Goal: Information Seeking & Learning: Learn about a topic

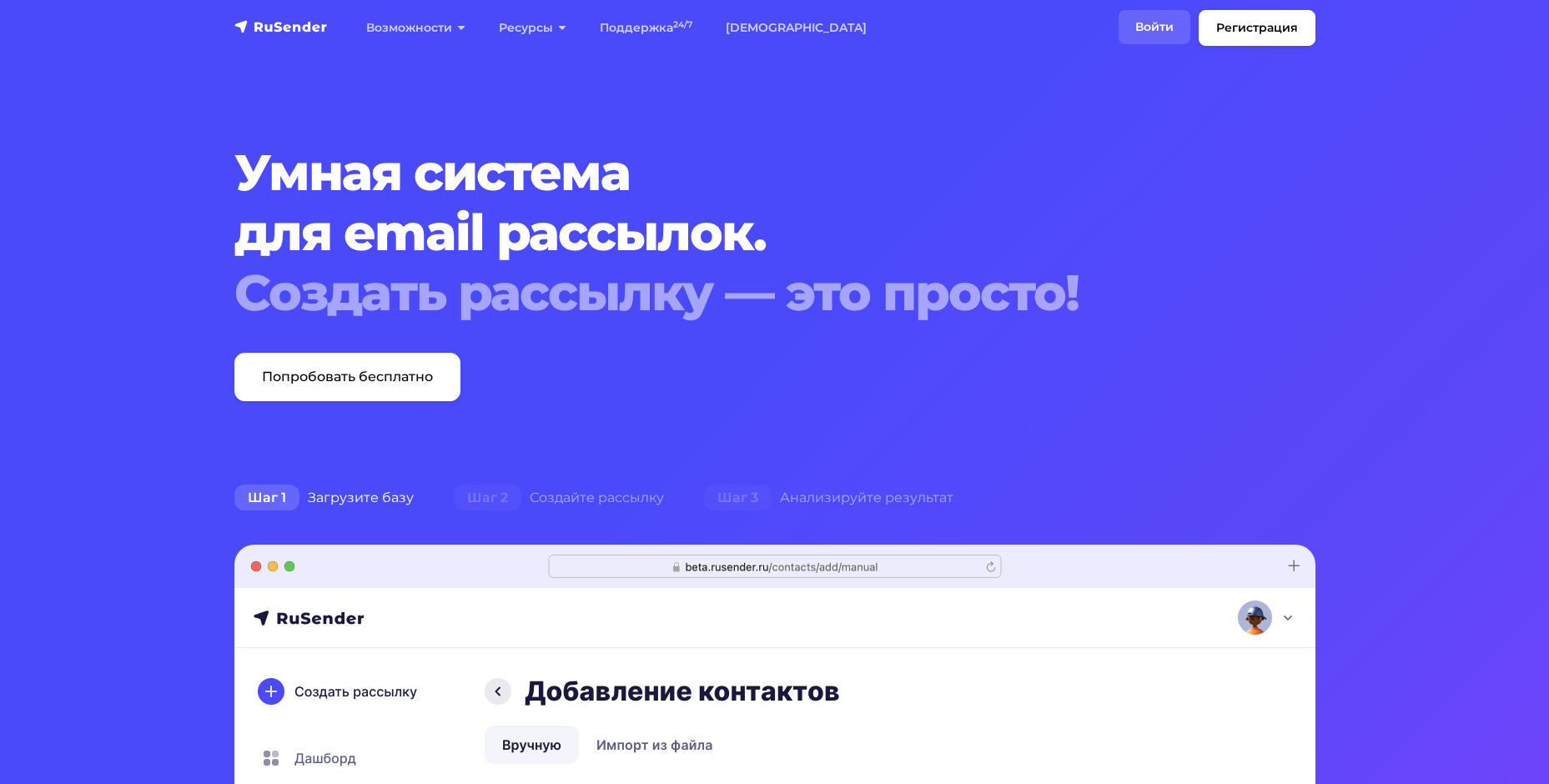
click at [1148, 24] on link "Войти" at bounding box center [1154, 27] width 72 height 34
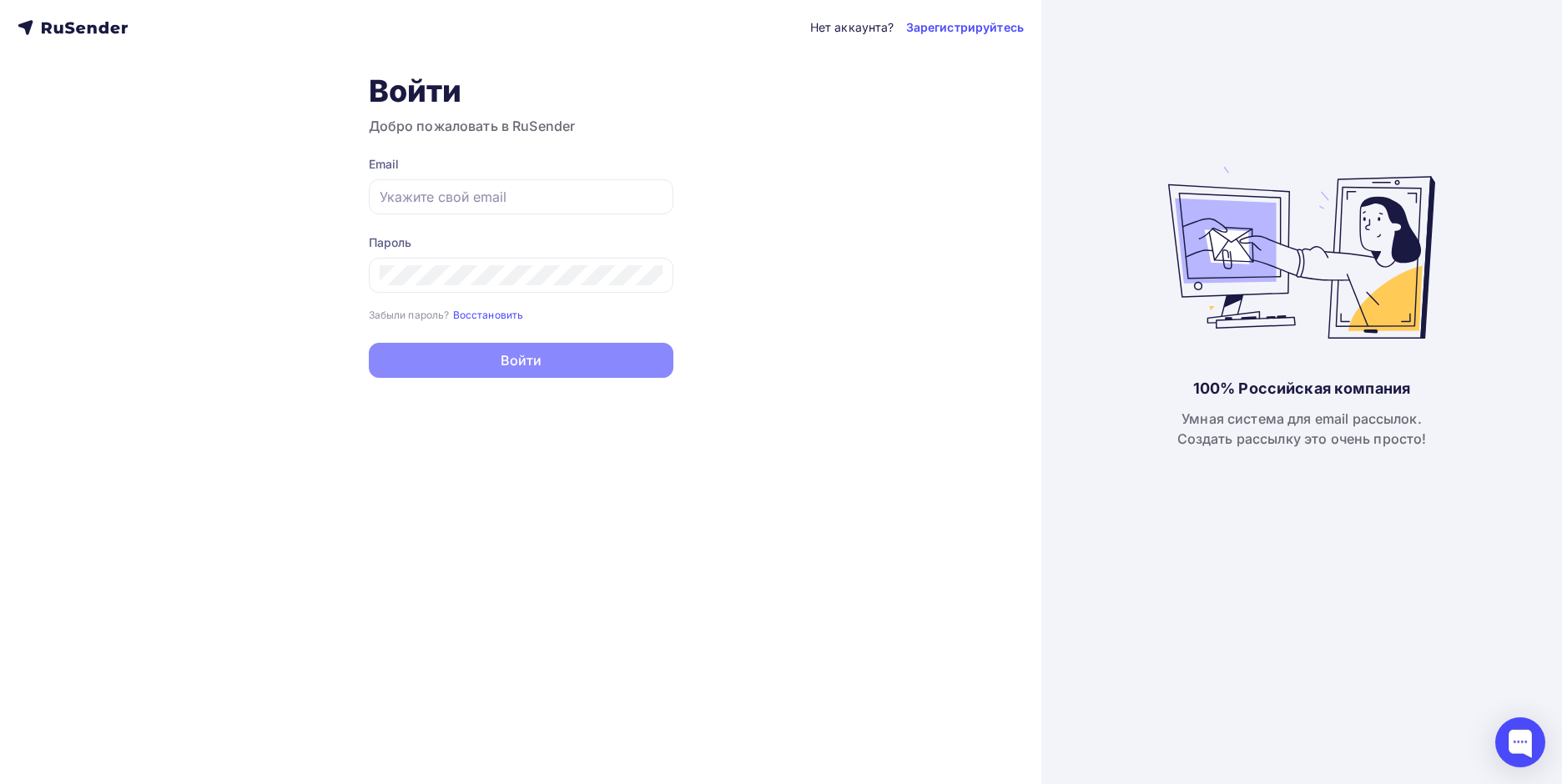
type input "[EMAIL_ADDRESS][DOMAIN_NAME]"
click at [507, 352] on button "Войти" at bounding box center [520, 360] width 305 height 35
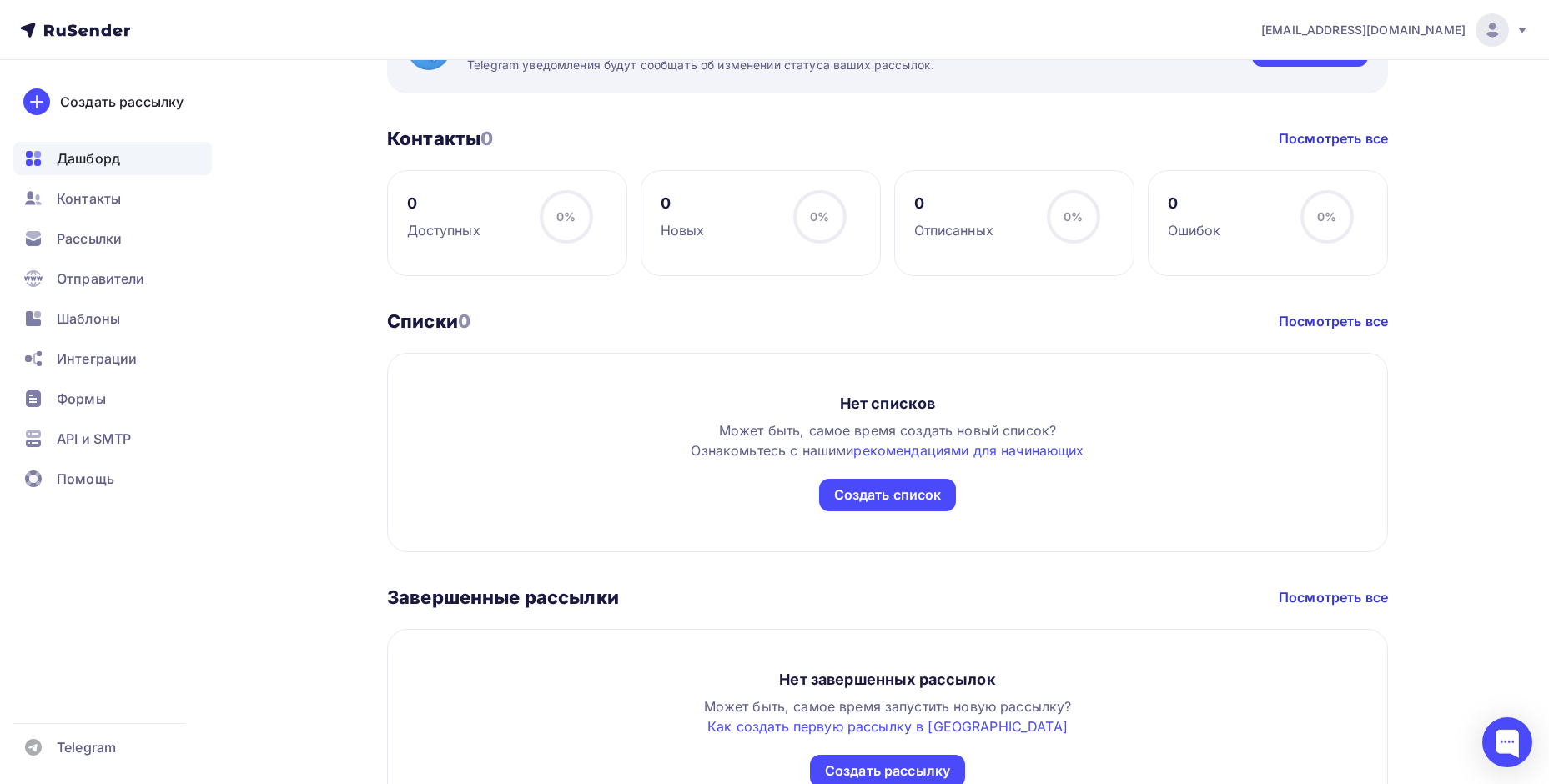
scroll to position [476, 0]
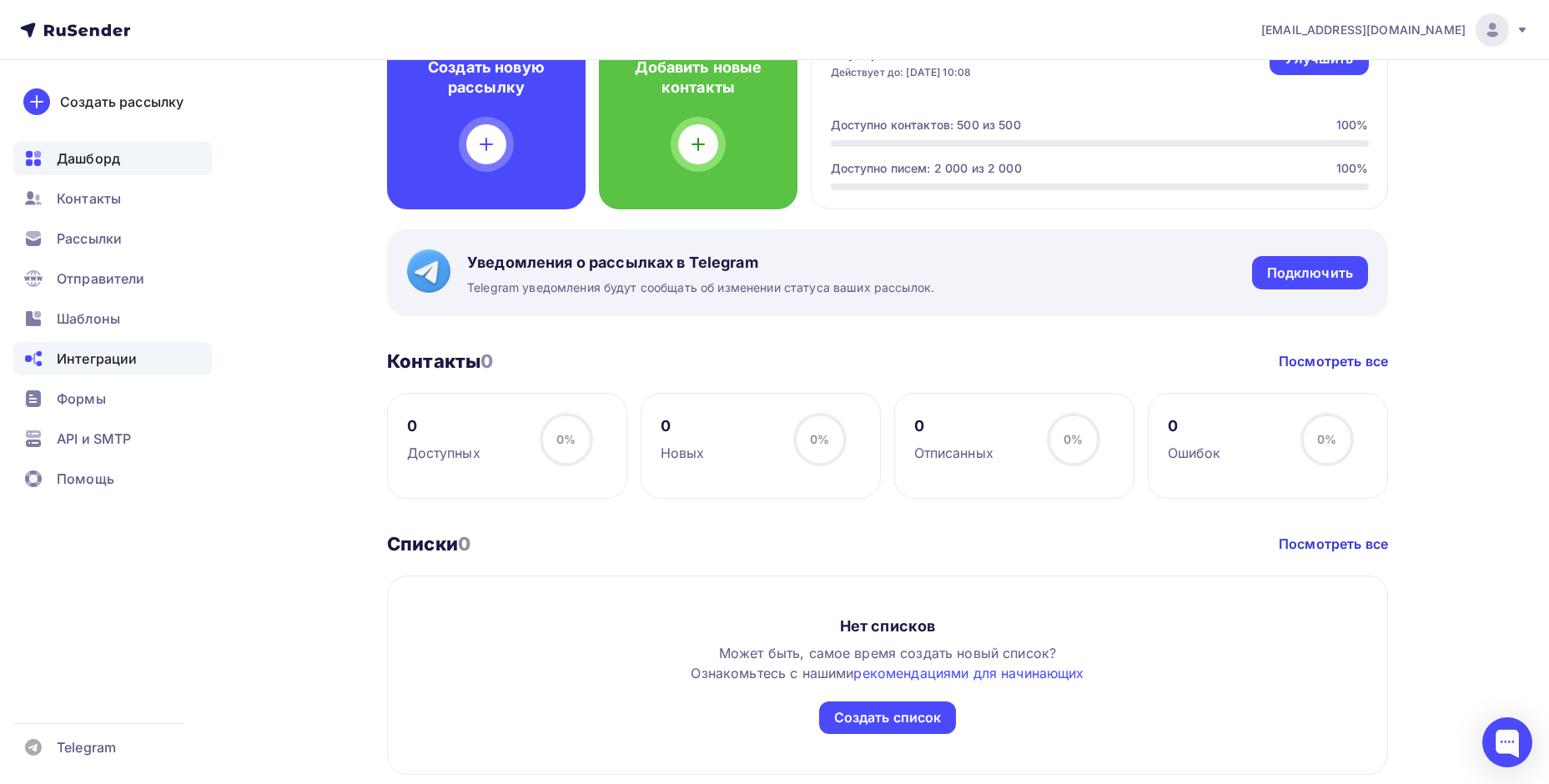
click at [101, 364] on span "Интеграции" at bounding box center [97, 359] width 80 height 20
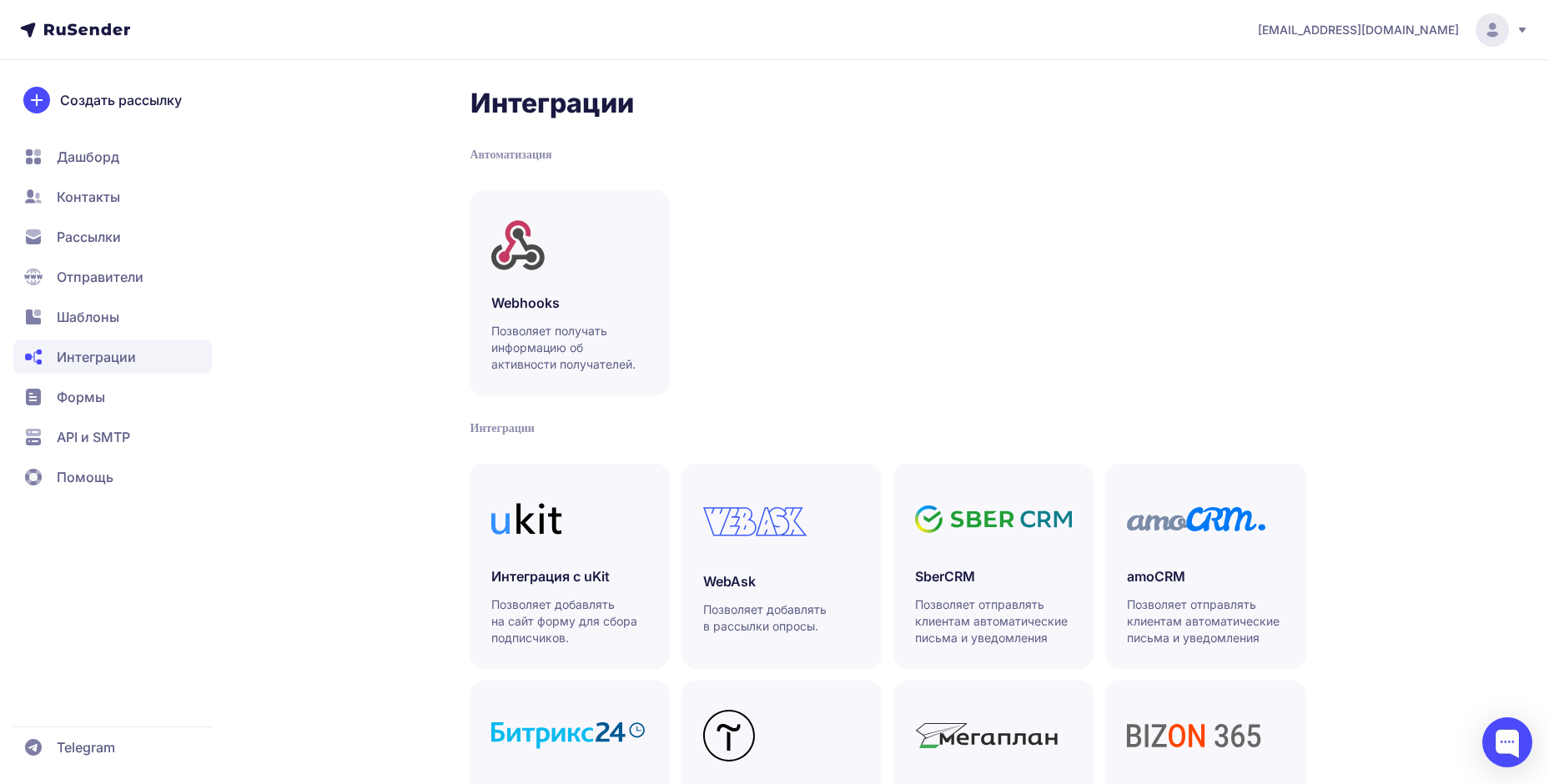
click at [73, 193] on span "Контакты" at bounding box center [89, 197] width 63 height 20
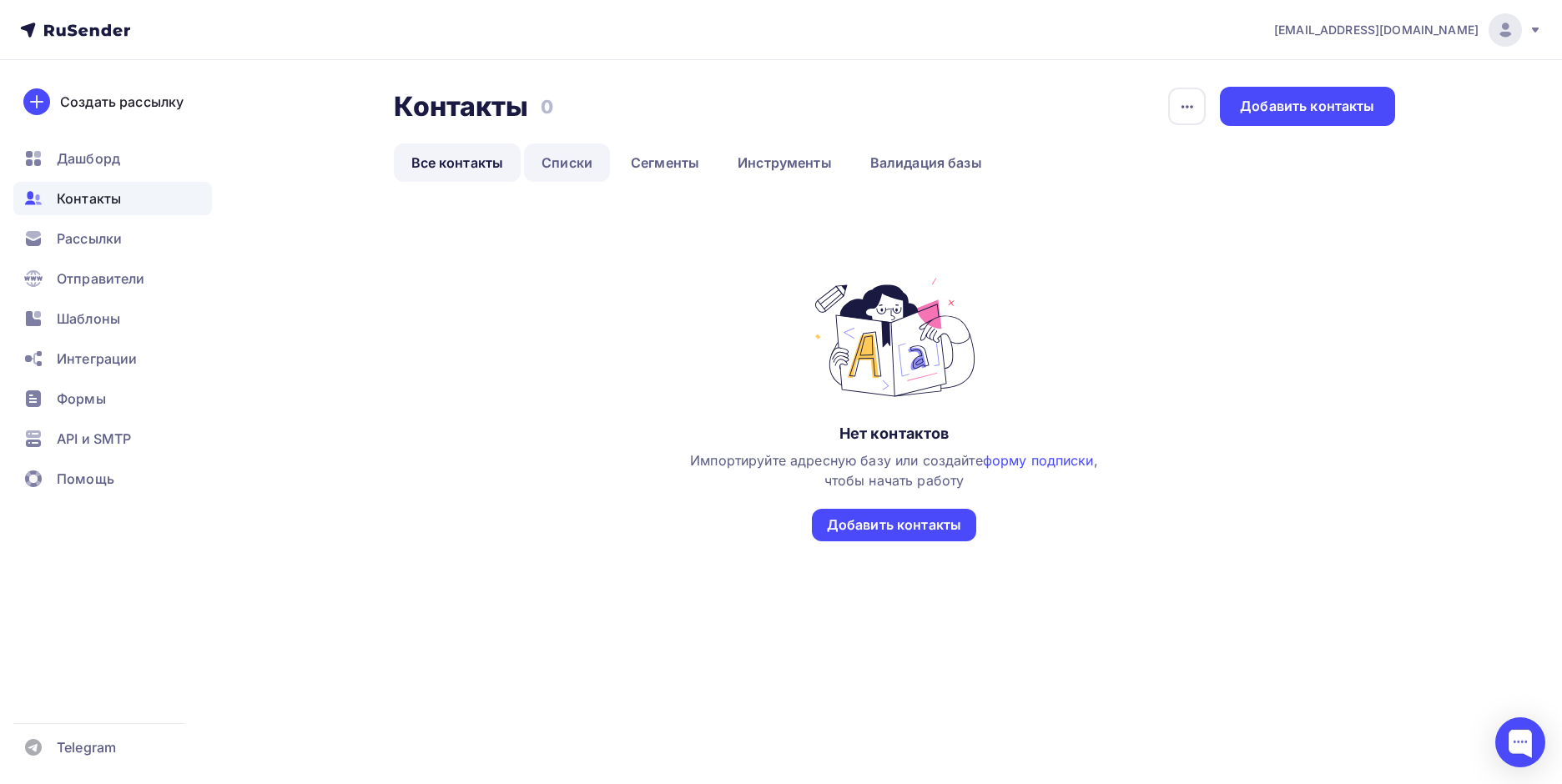
click at [579, 169] on link "Списки" at bounding box center [567, 163] width 86 height 38
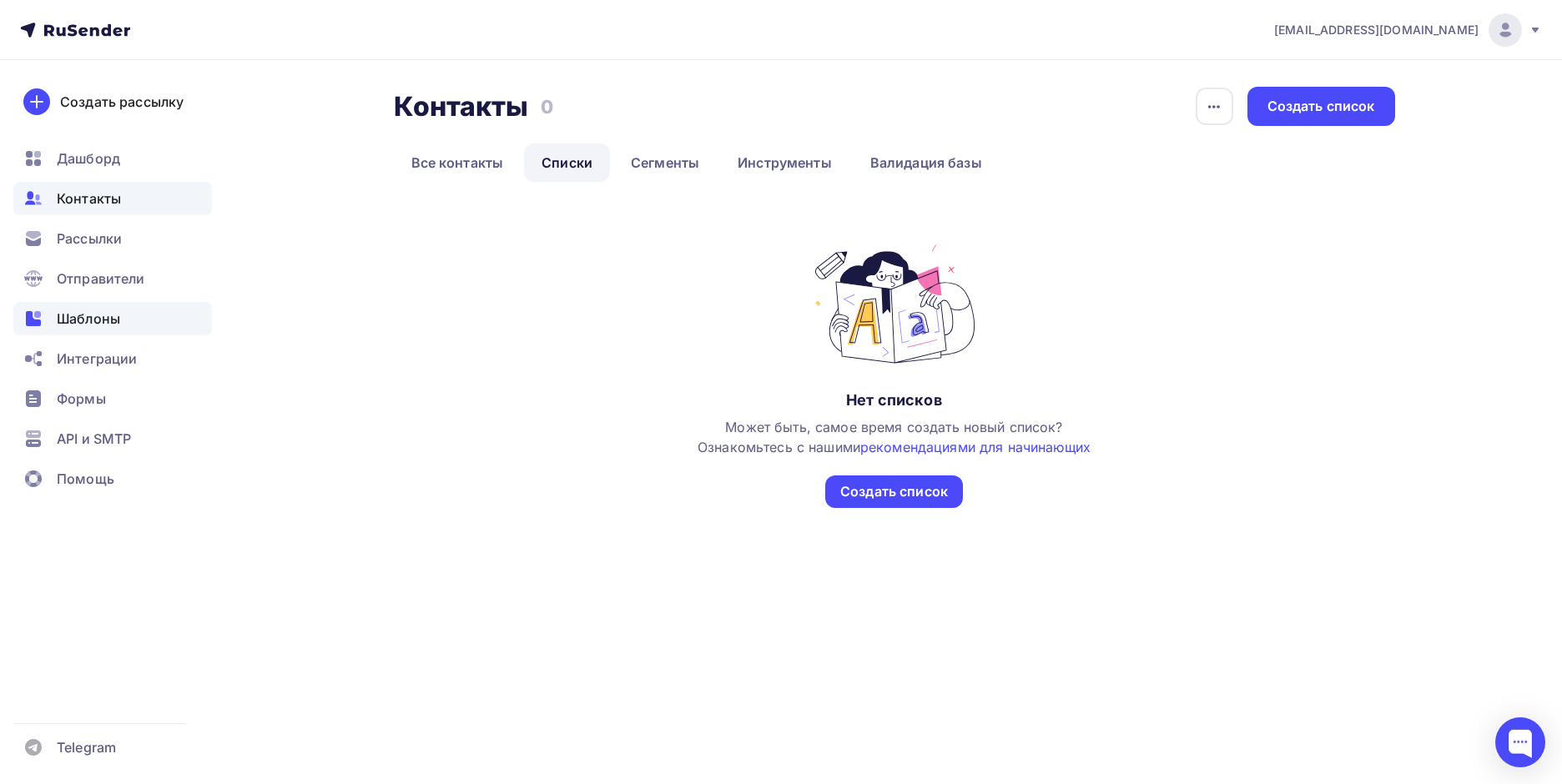
click at [90, 316] on span "Шаблоны" at bounding box center [89, 318] width 63 height 20
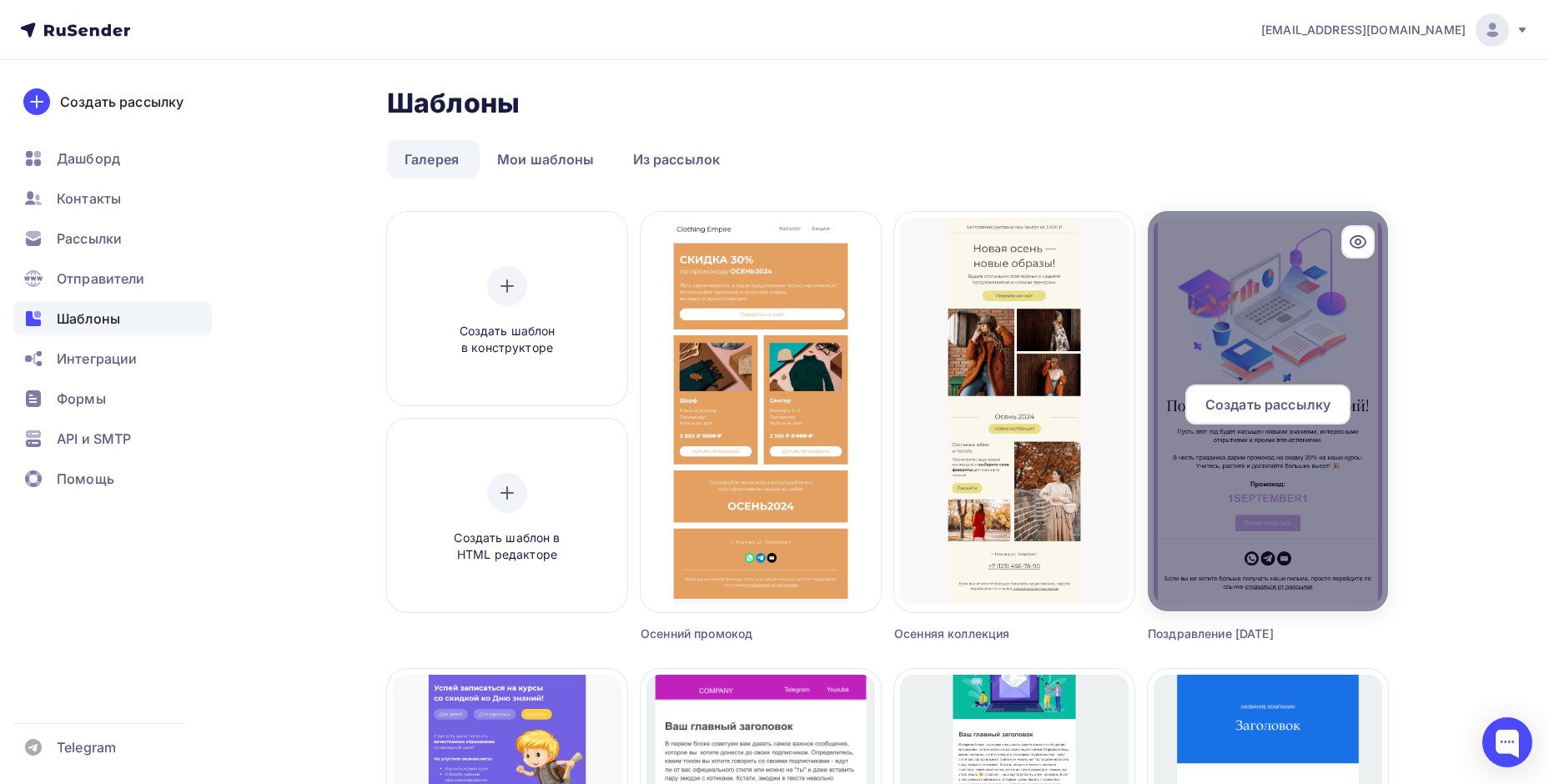
click at [1201, 502] on div at bounding box center [1268, 411] width 240 height 400
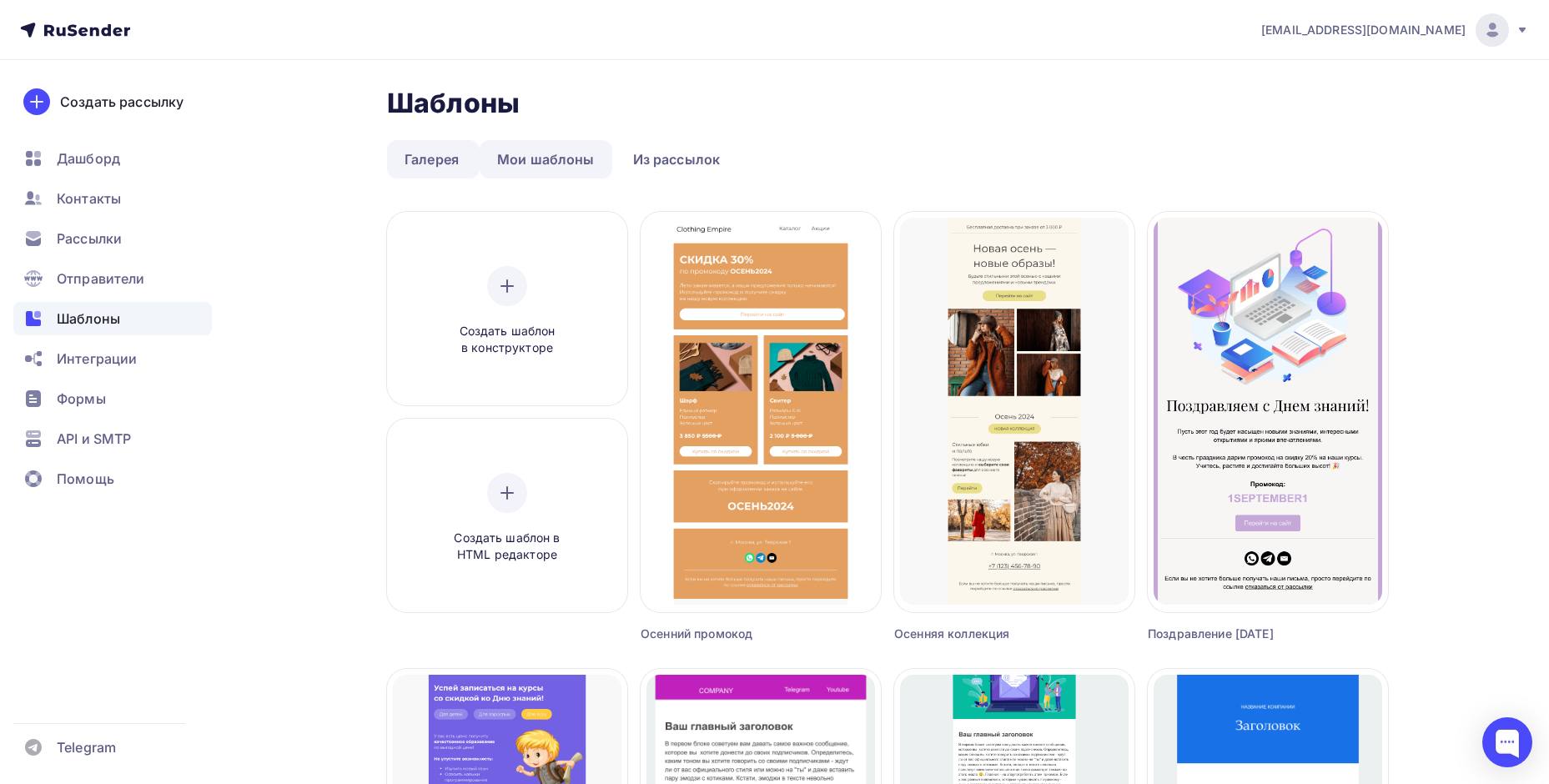
click at [550, 155] on link "Мои шаблоны" at bounding box center [546, 159] width 133 height 38
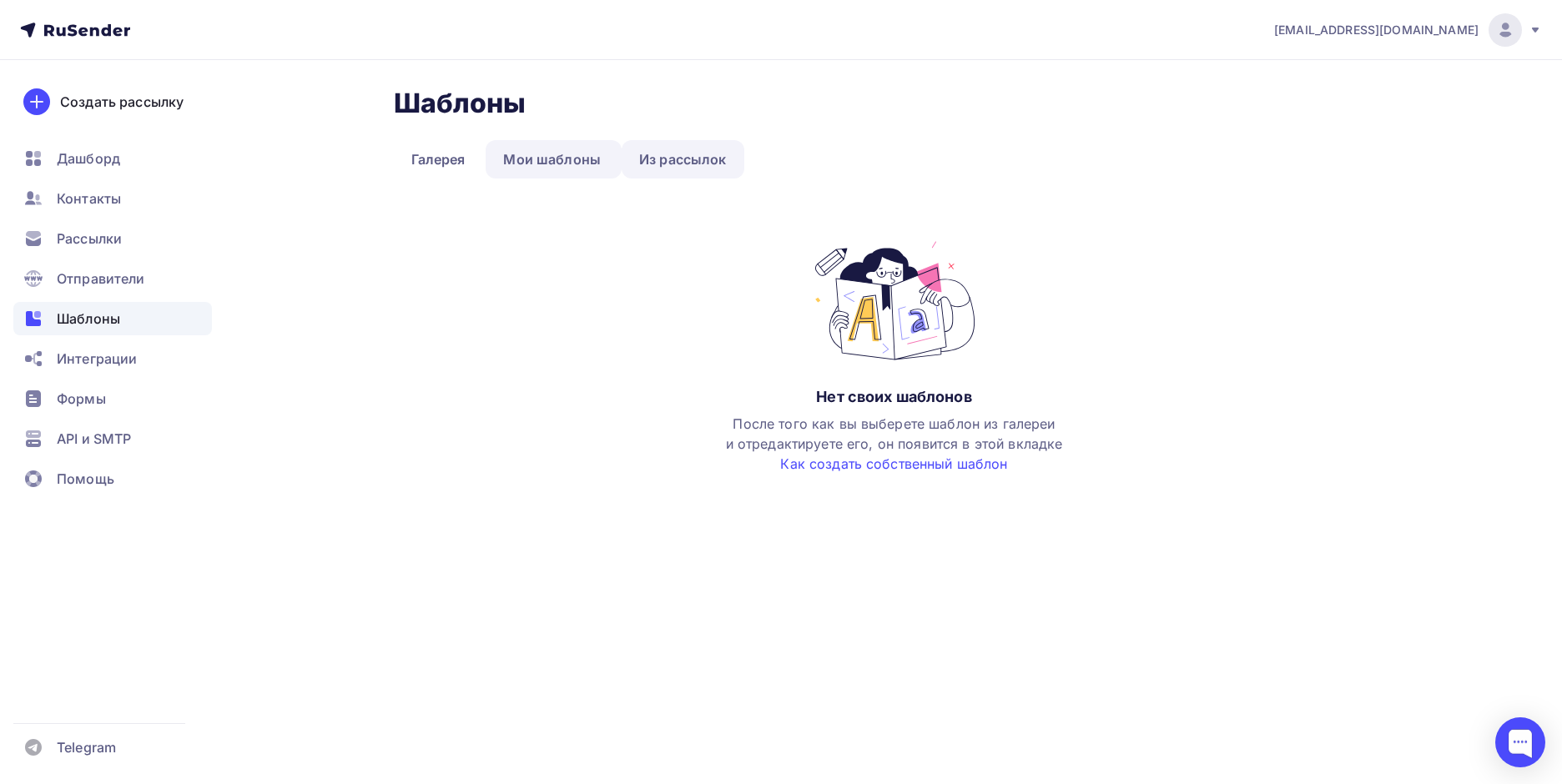
click at [713, 159] on link "Из рассылок" at bounding box center [683, 159] width 122 height 38
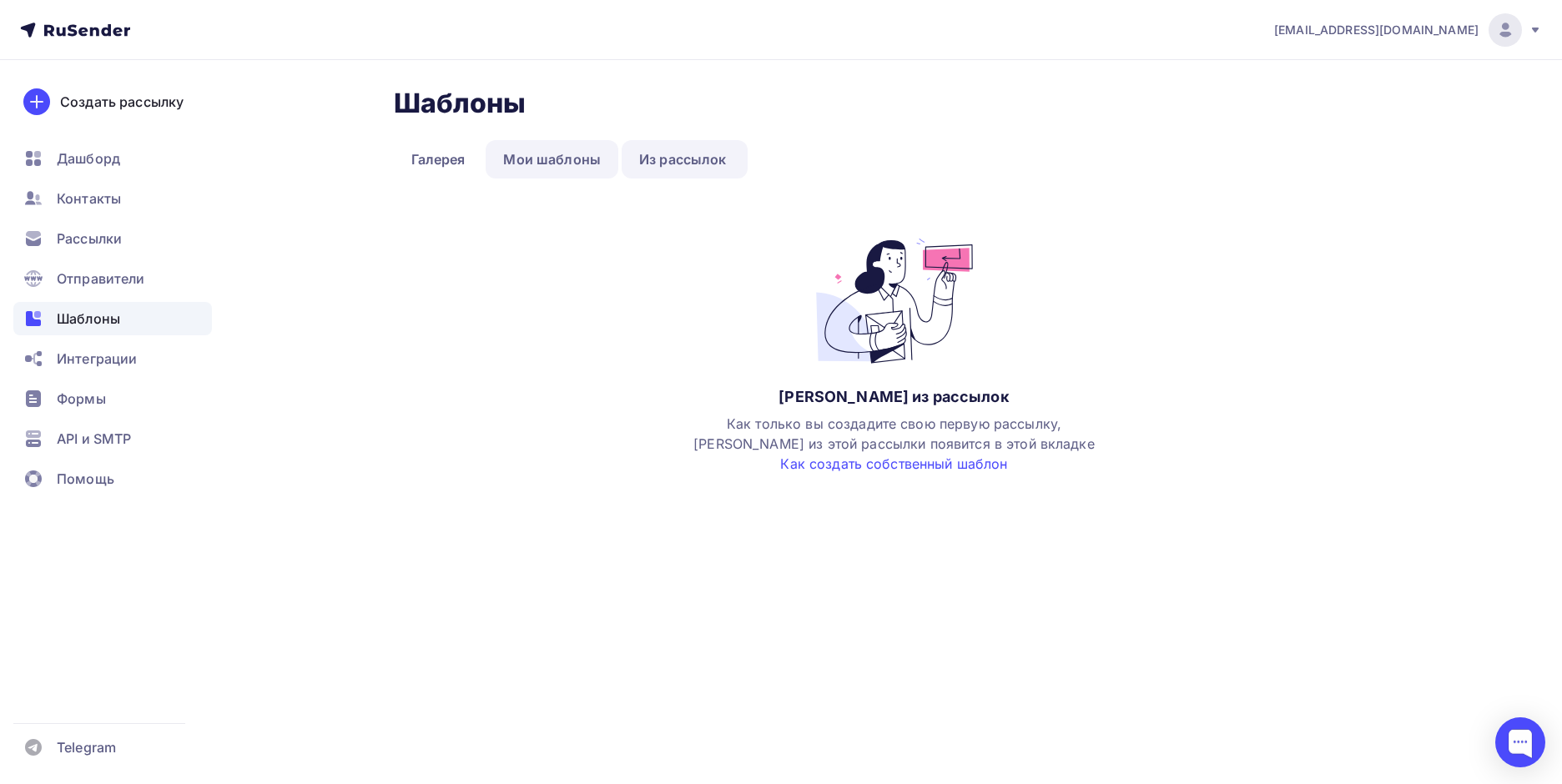
click at [545, 161] on link "Мои шаблоны" at bounding box center [552, 159] width 133 height 38
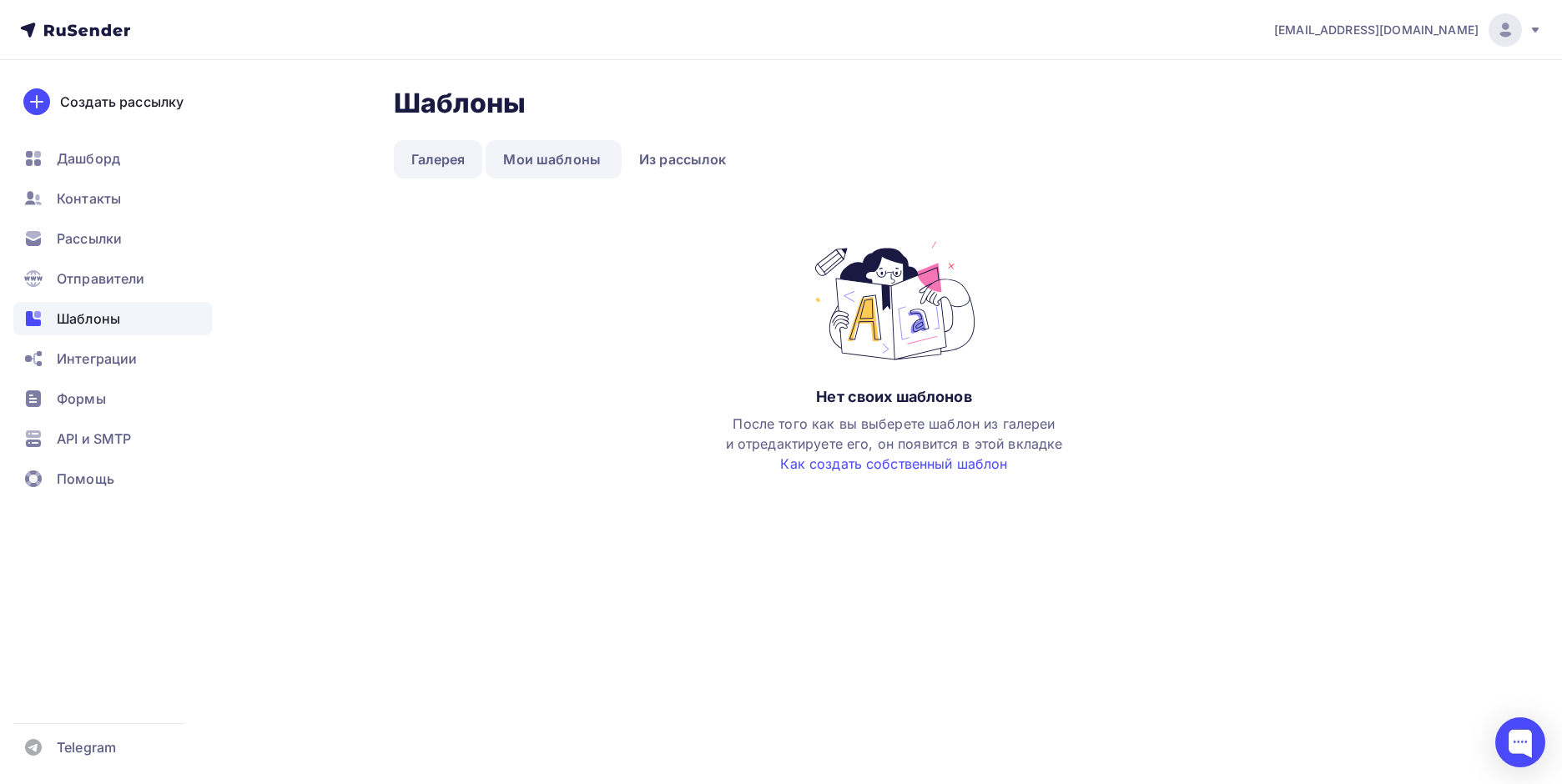
click at [458, 163] on link "Галерея" at bounding box center [439, 159] width 90 height 38
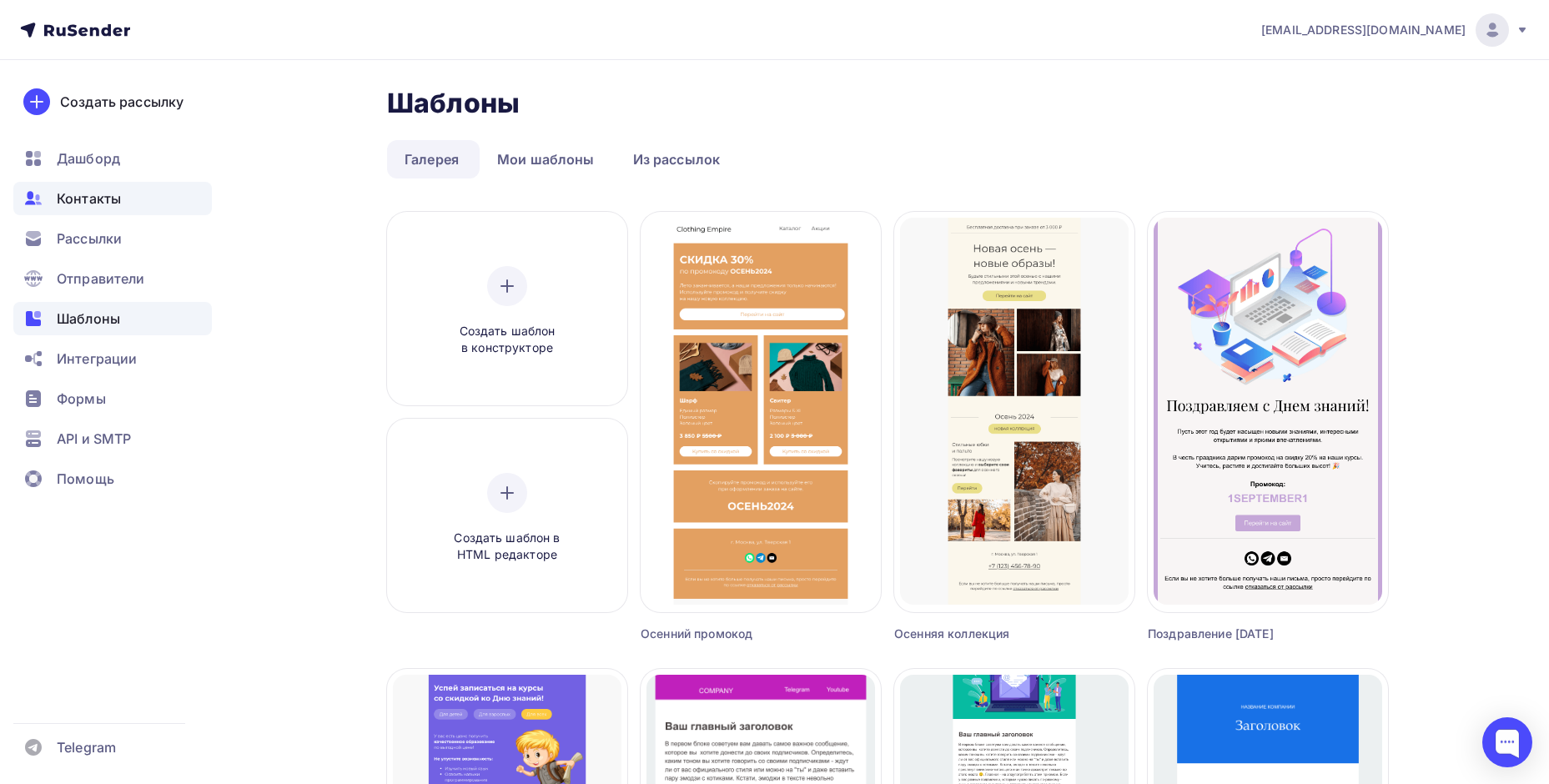
click at [119, 201] on span "Контакты" at bounding box center [89, 198] width 64 height 20
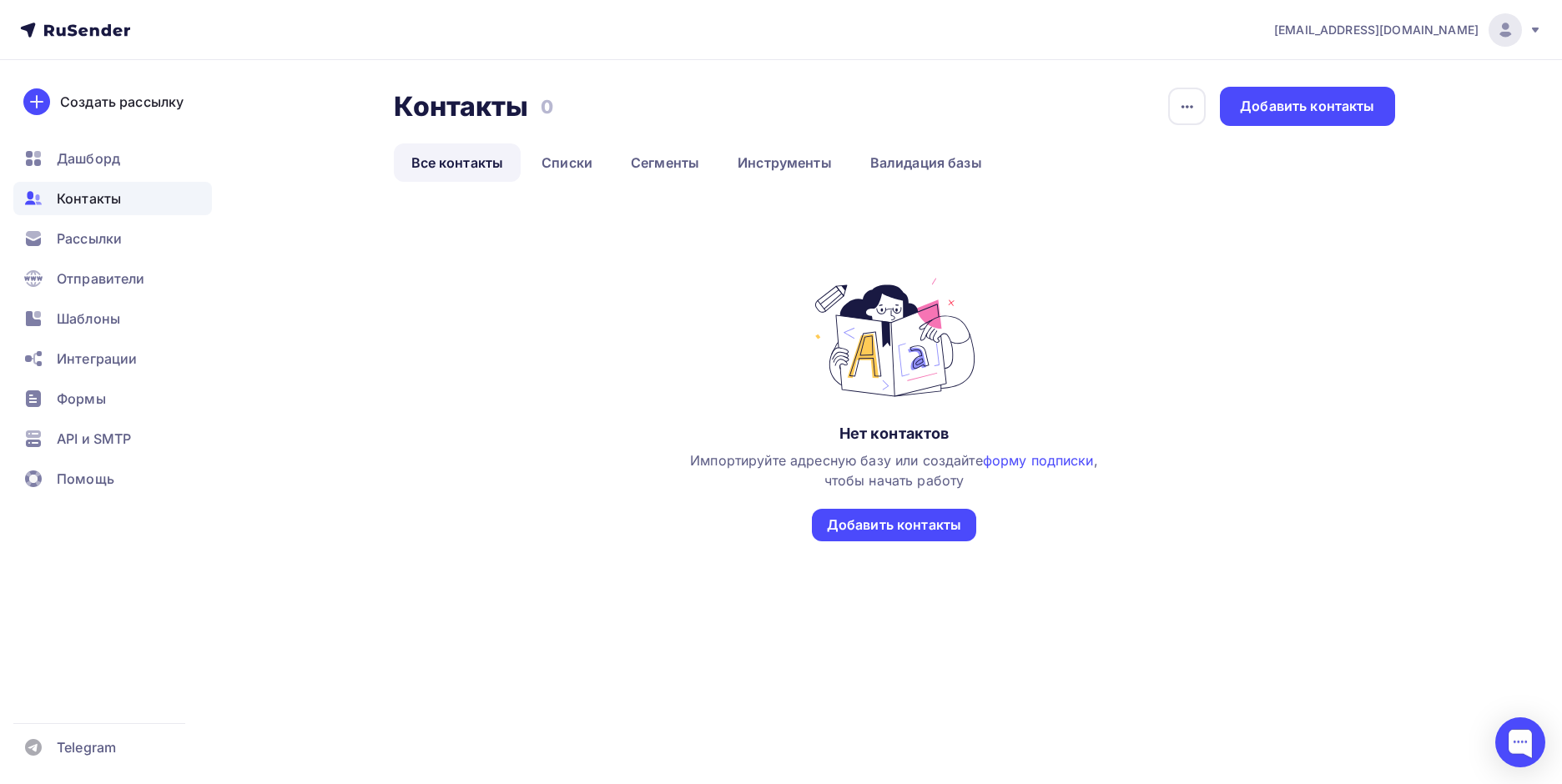
click at [111, 35] on icon at bounding box center [75, 30] width 110 height 20
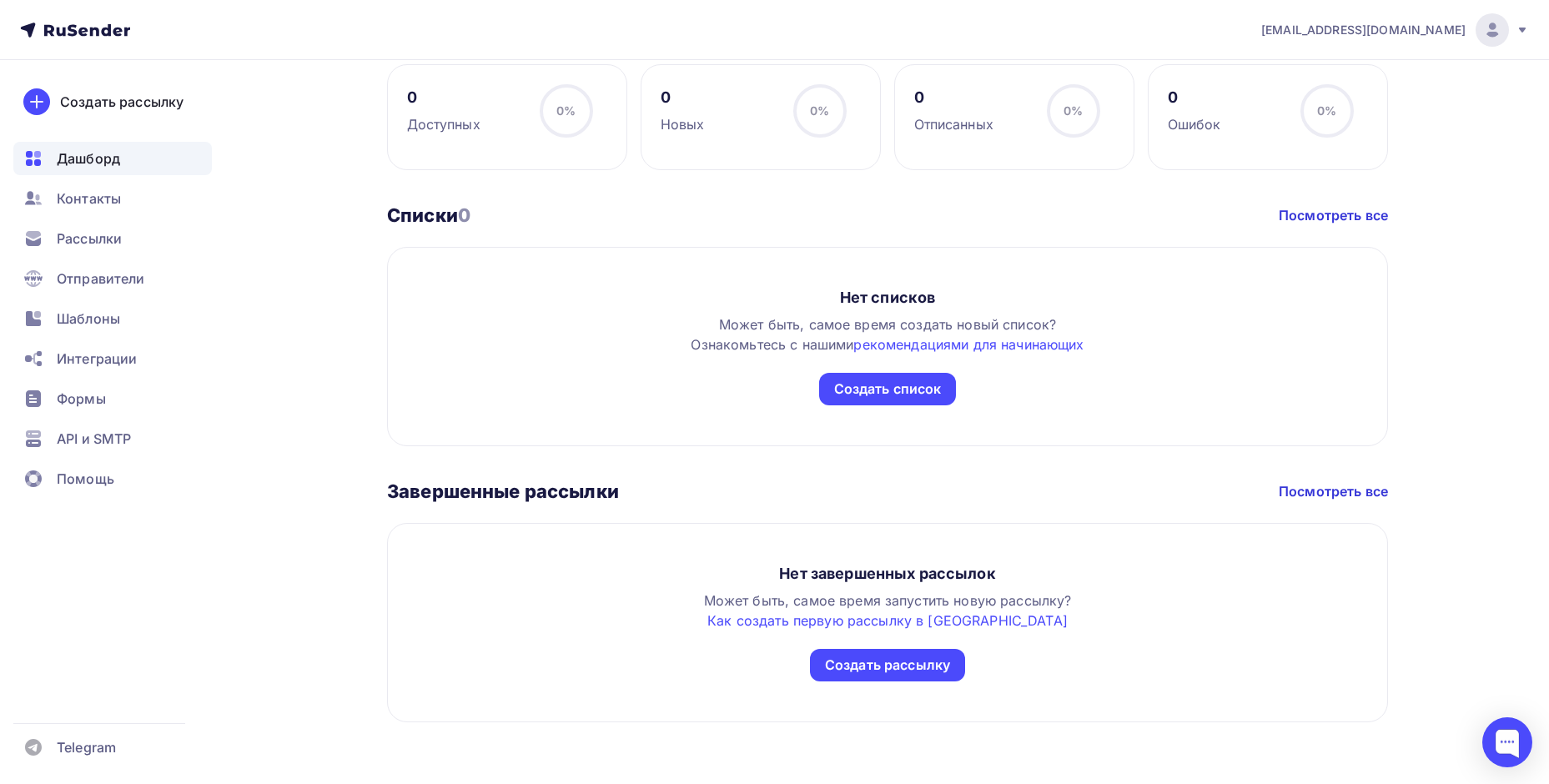
scroll to position [810, 0]
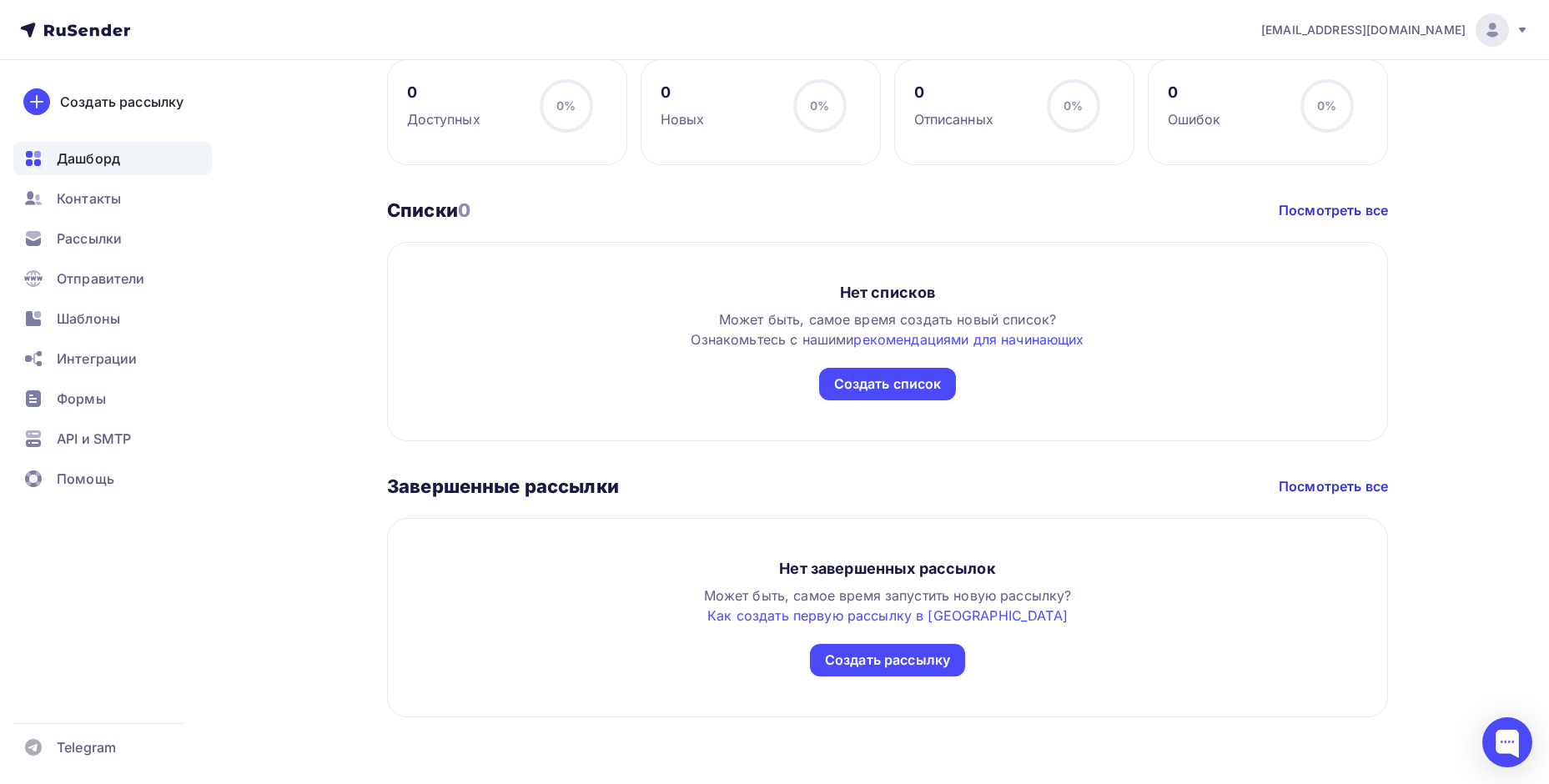
click at [46, 23] on icon at bounding box center [75, 30] width 110 height 20
click at [82, 33] on icon at bounding box center [83, 31] width 9 height 9
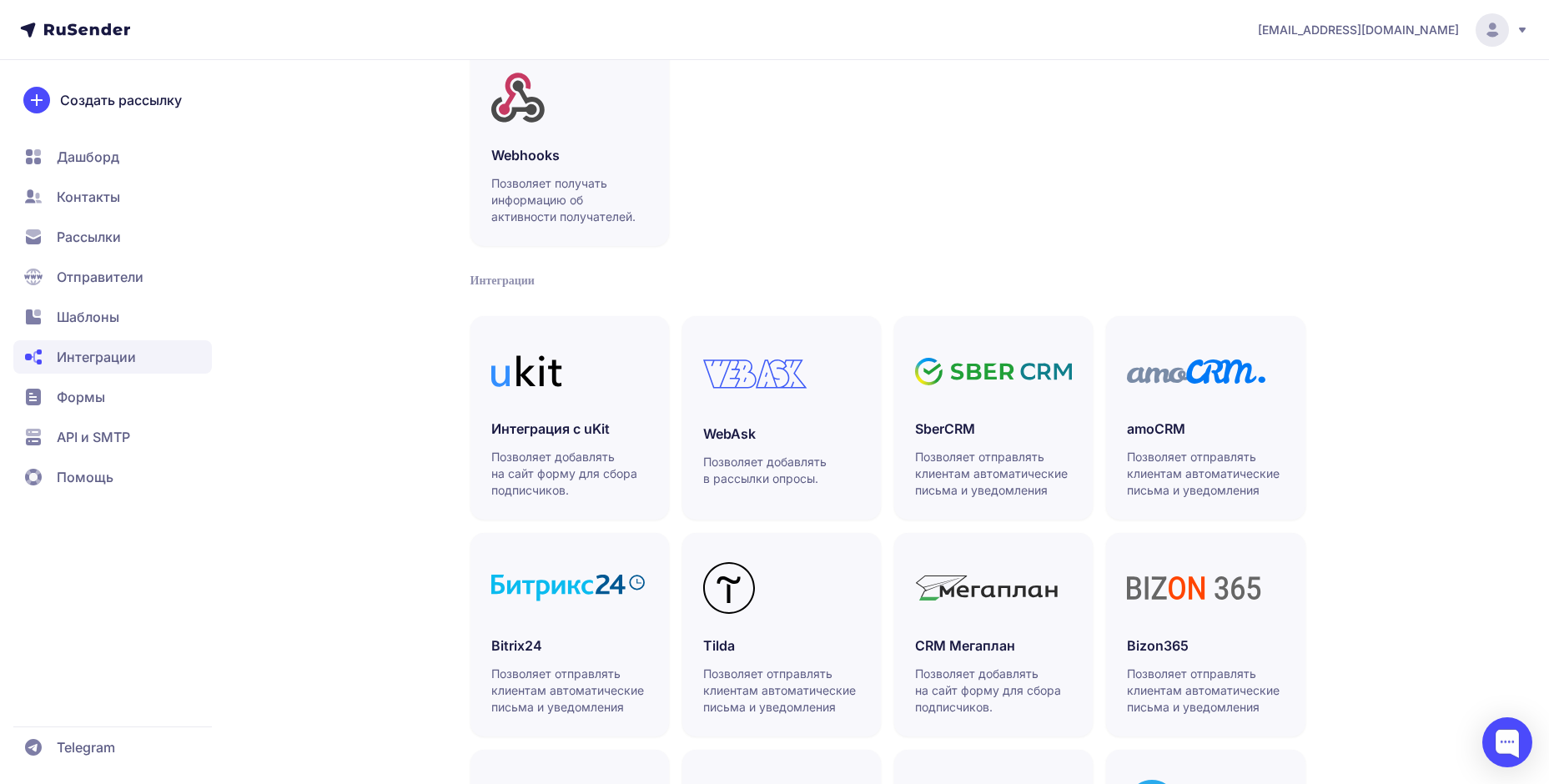
scroll to position [362, 0]
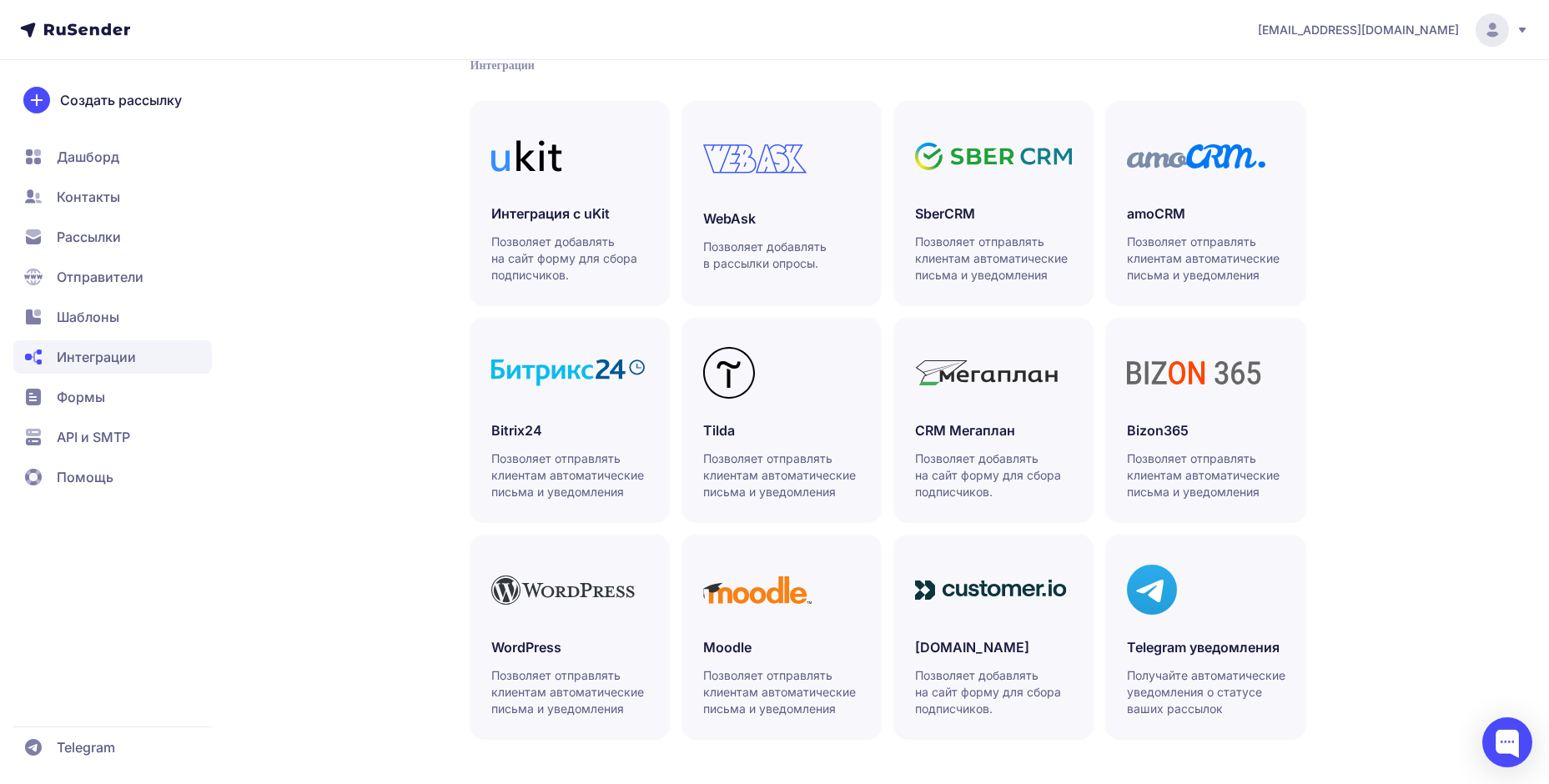
click at [94, 400] on span "Формы" at bounding box center [81, 397] width 48 height 20
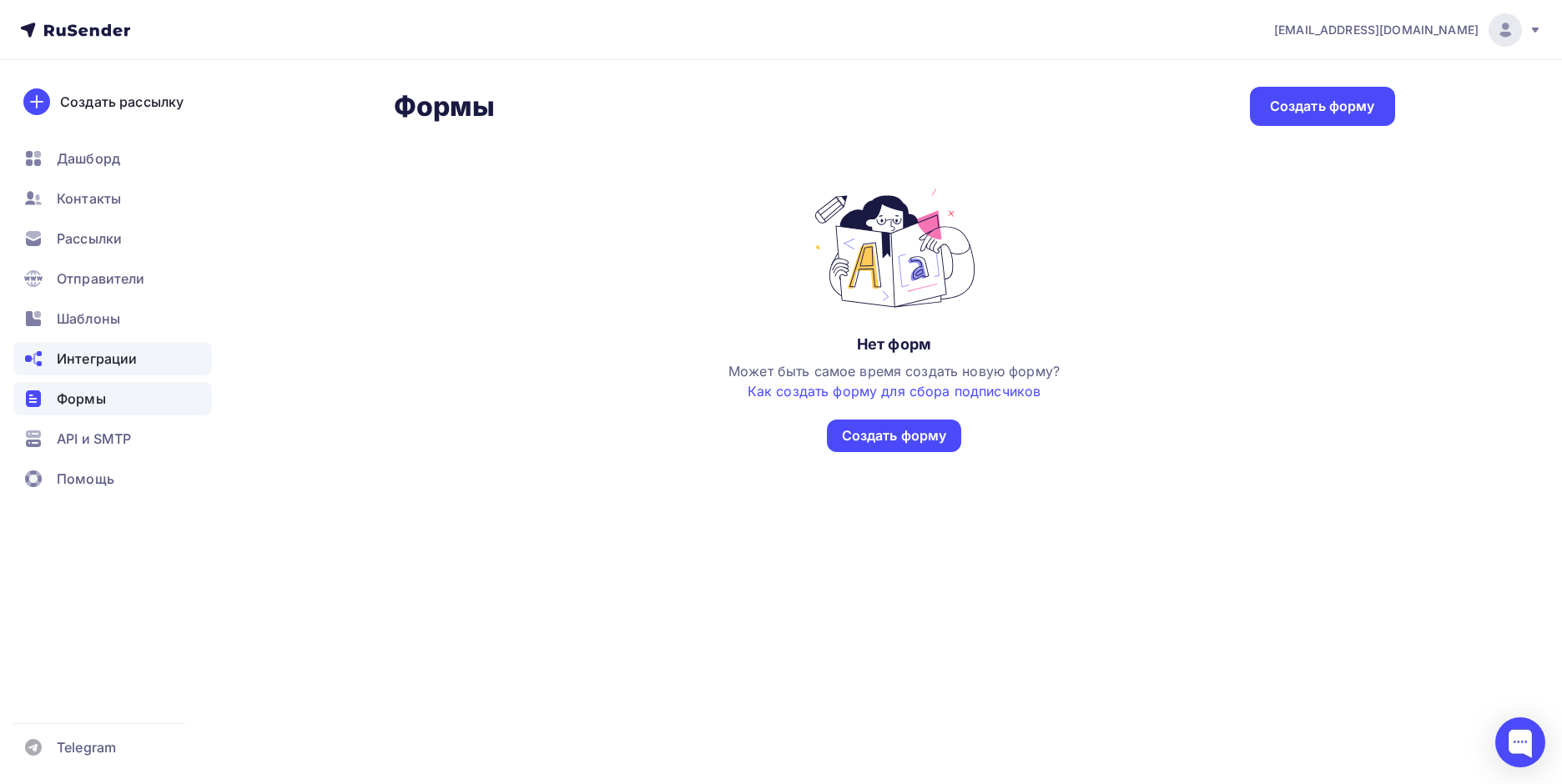
click at [92, 353] on span "Интеграции" at bounding box center [97, 359] width 80 height 20
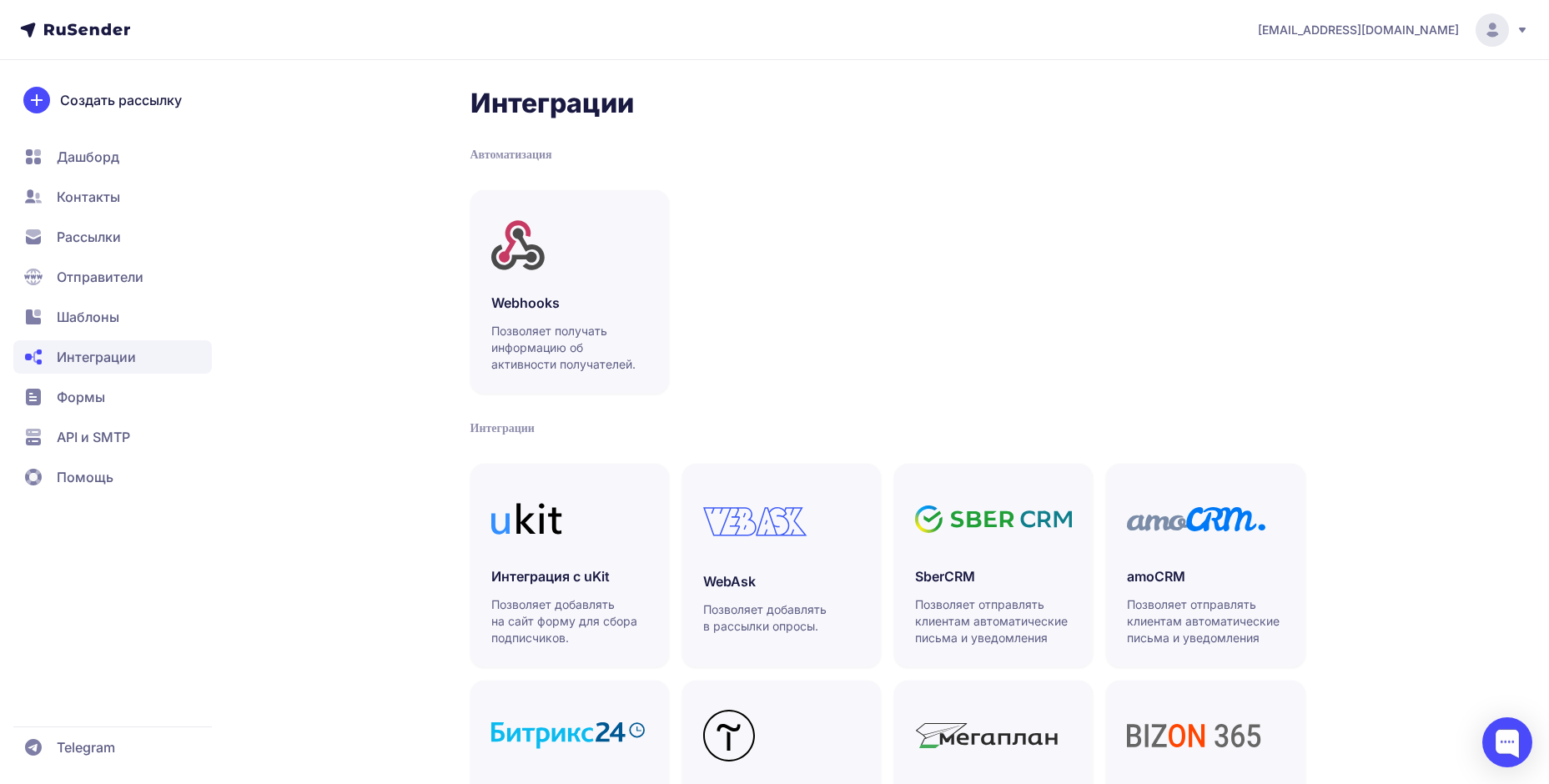
click at [112, 260] on span "Рассылки" at bounding box center [112, 277] width 198 height 33
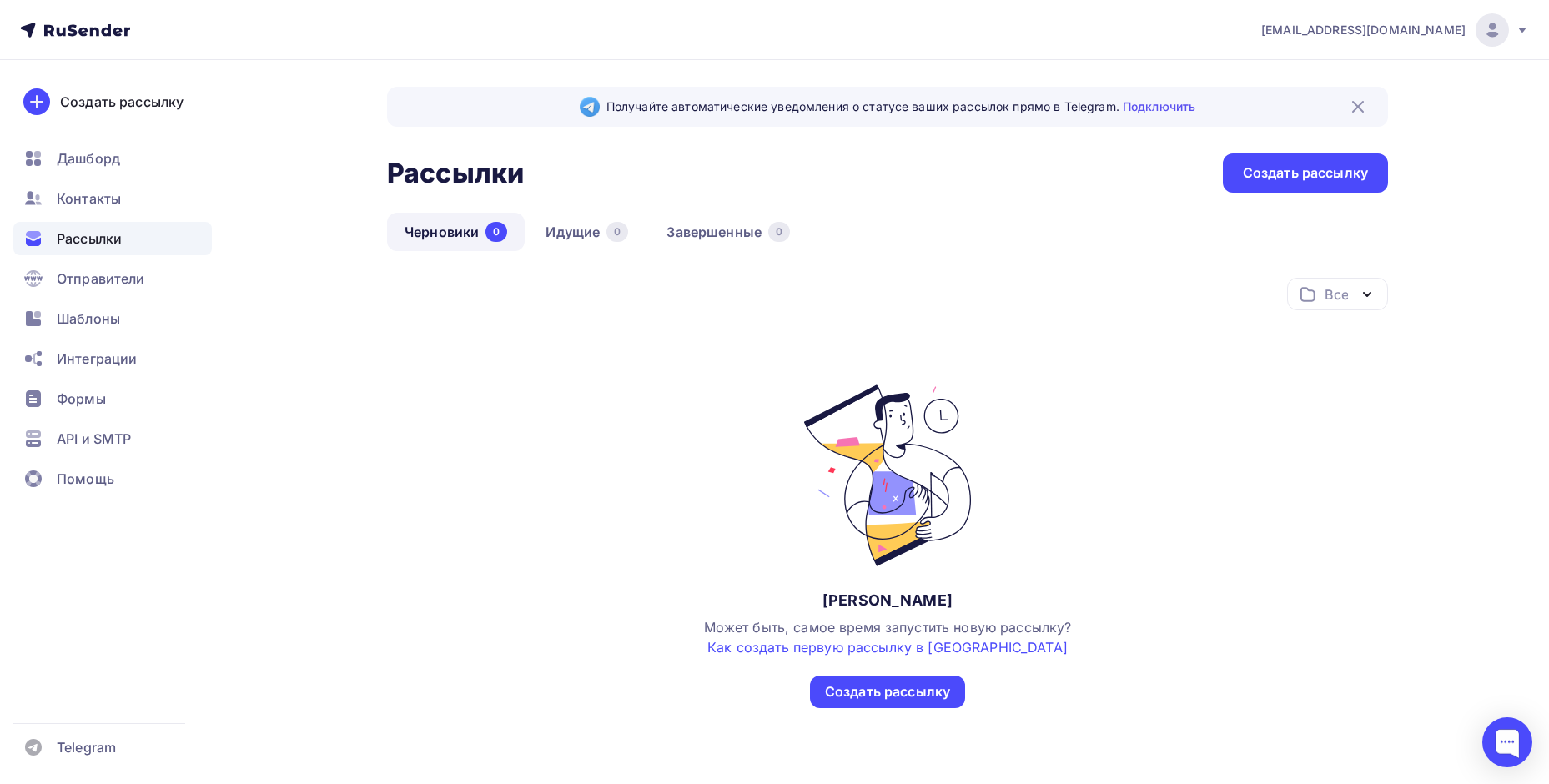
click at [1520, 30] on icon at bounding box center [1521, 30] width 7 height 5
click at [1318, 108] on span "[DEMOGRAPHIC_DATA]" at bounding box center [1355, 106] width 153 height 20
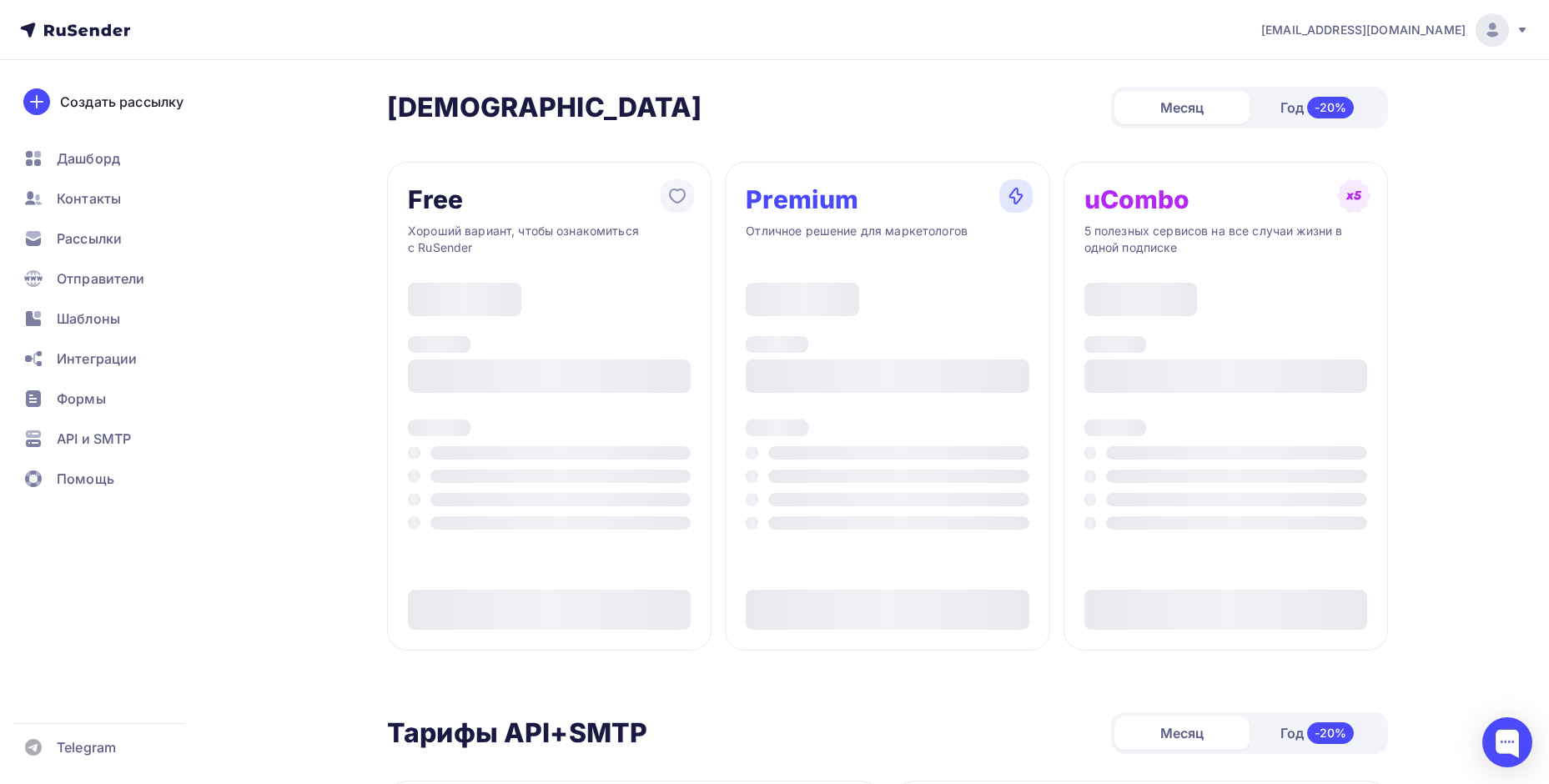
type input "500"
type input "100"
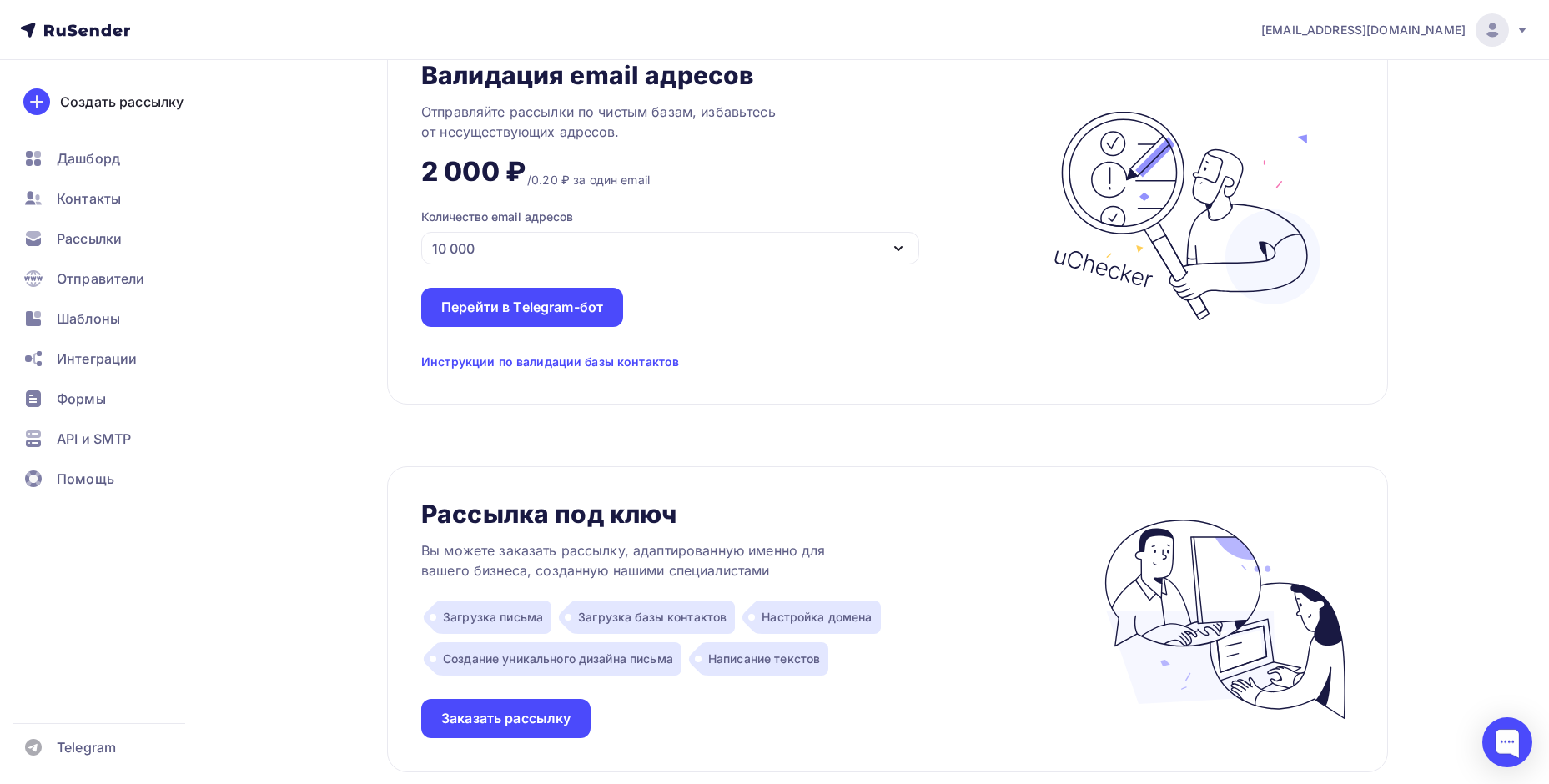
scroll to position [957, 0]
